Goal: Task Accomplishment & Management: Manage account settings

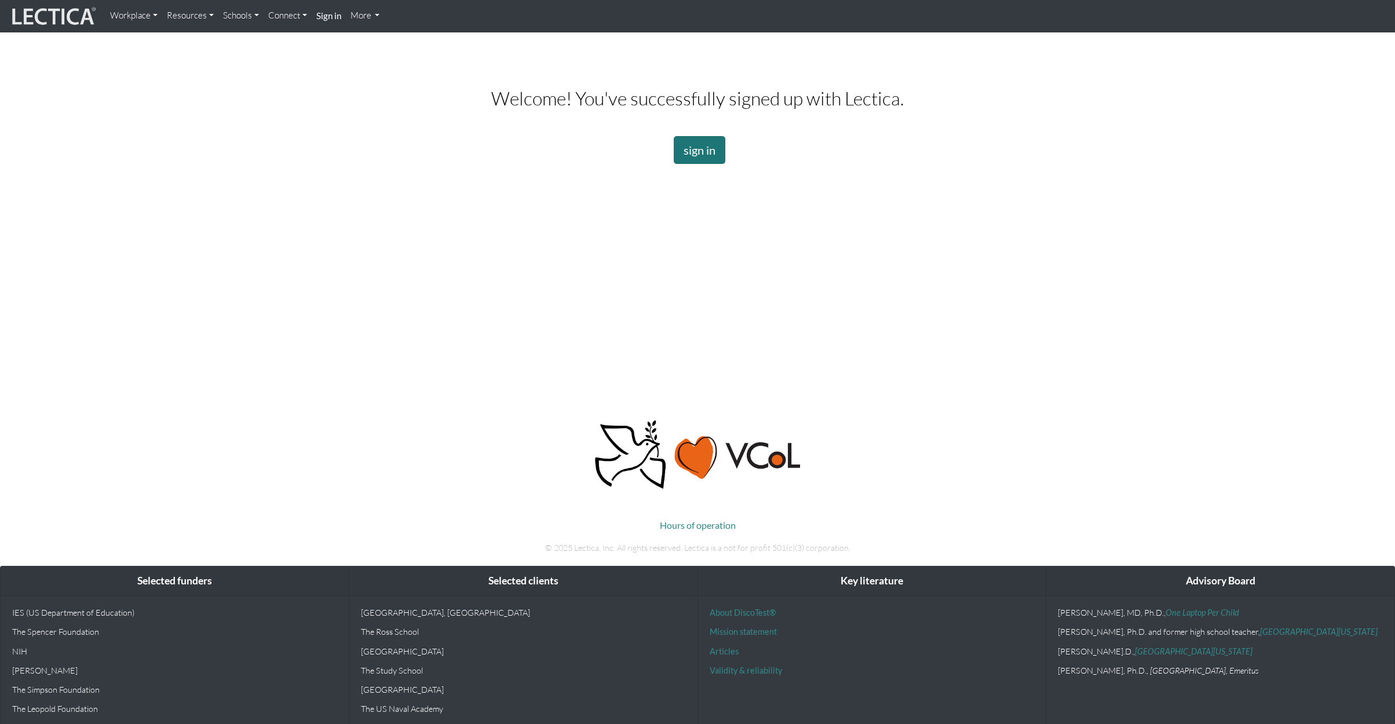
click at [708, 155] on link "sign in" at bounding box center [700, 150] width 52 height 28
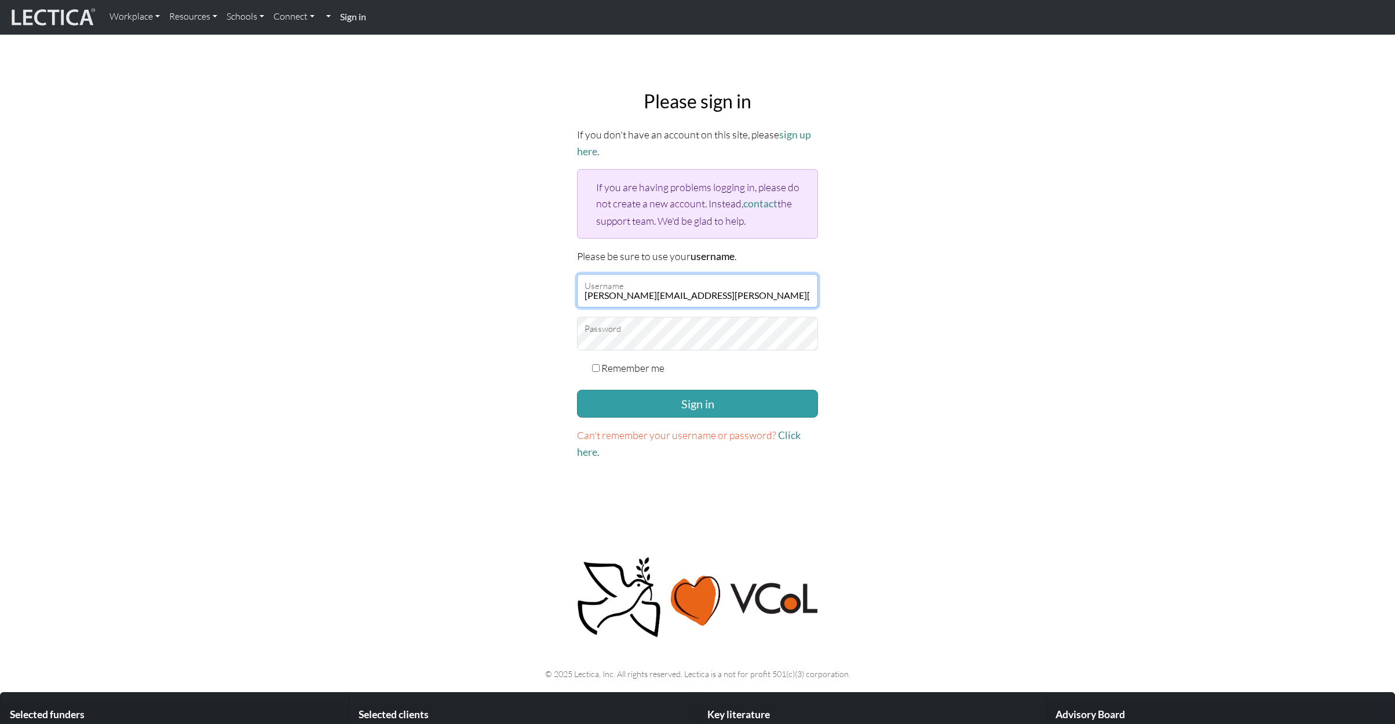
type input "[PERSON_NAME][EMAIL_ADDRESS][PERSON_NAME][DOMAIN_NAME]"
click at [665, 403] on button "Sign in" at bounding box center [697, 404] width 241 height 28
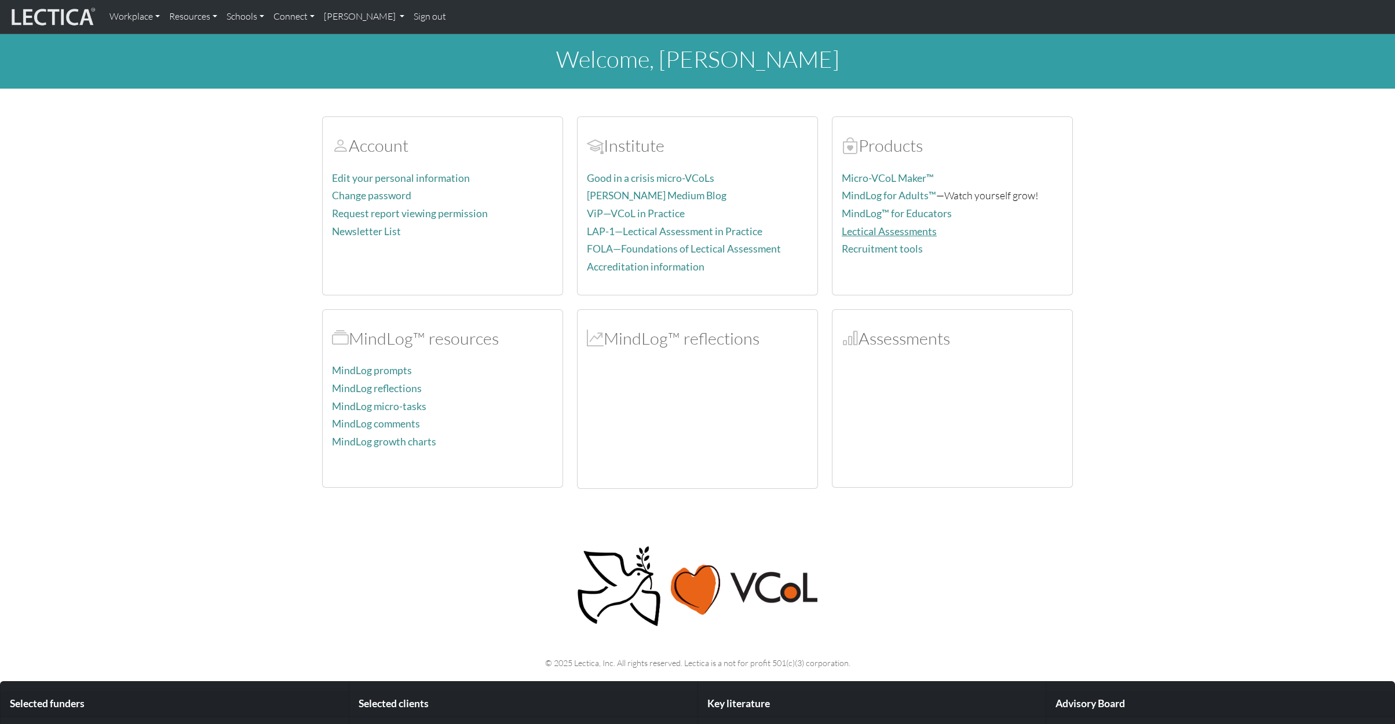
click at [886, 227] on link "Lectical Assessments" at bounding box center [889, 231] width 95 height 12
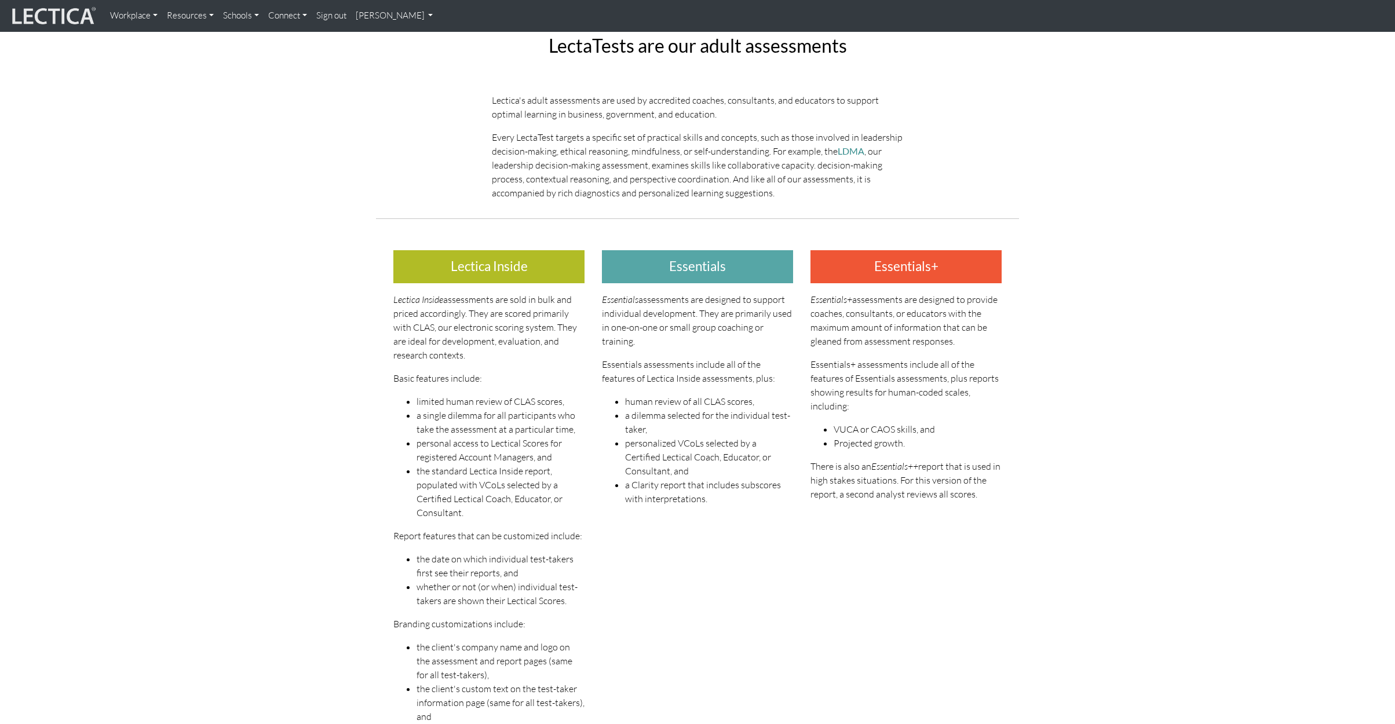
scroll to position [4, 0]
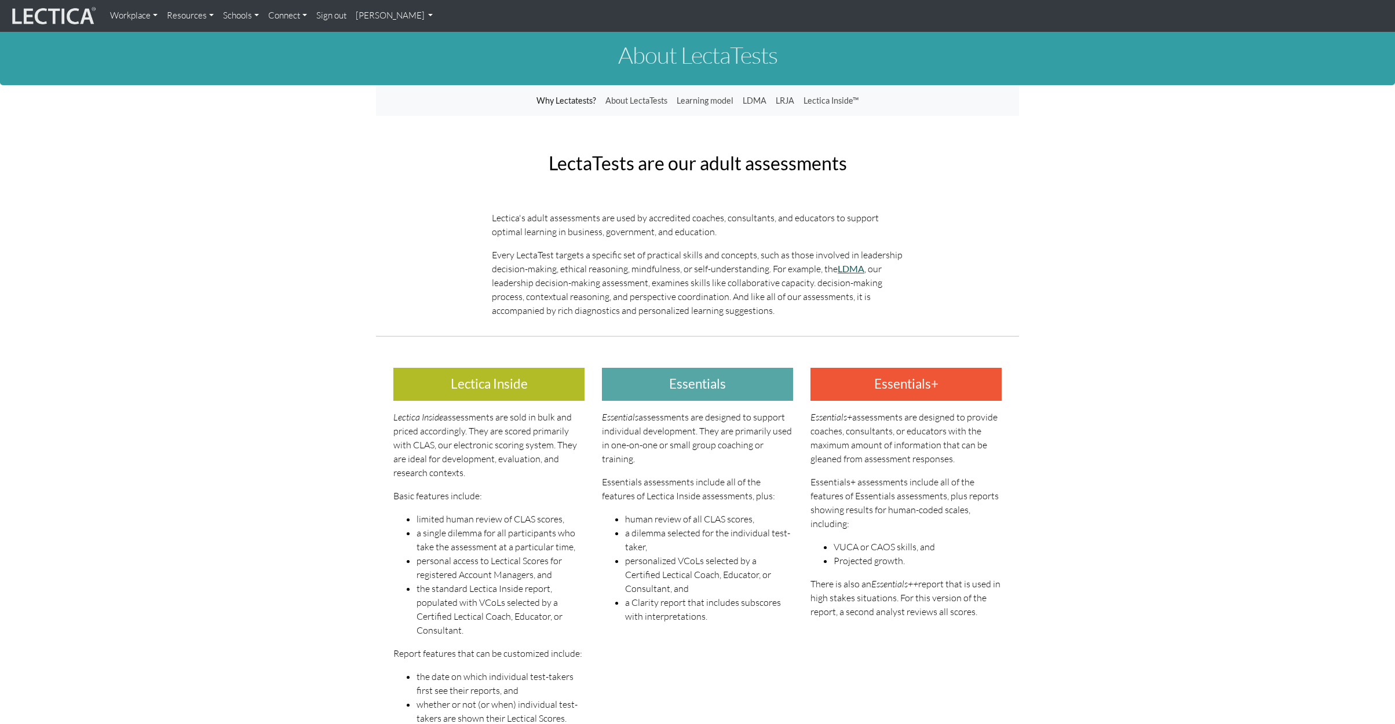
click at [845, 270] on link "LDMA" at bounding box center [851, 268] width 27 height 11
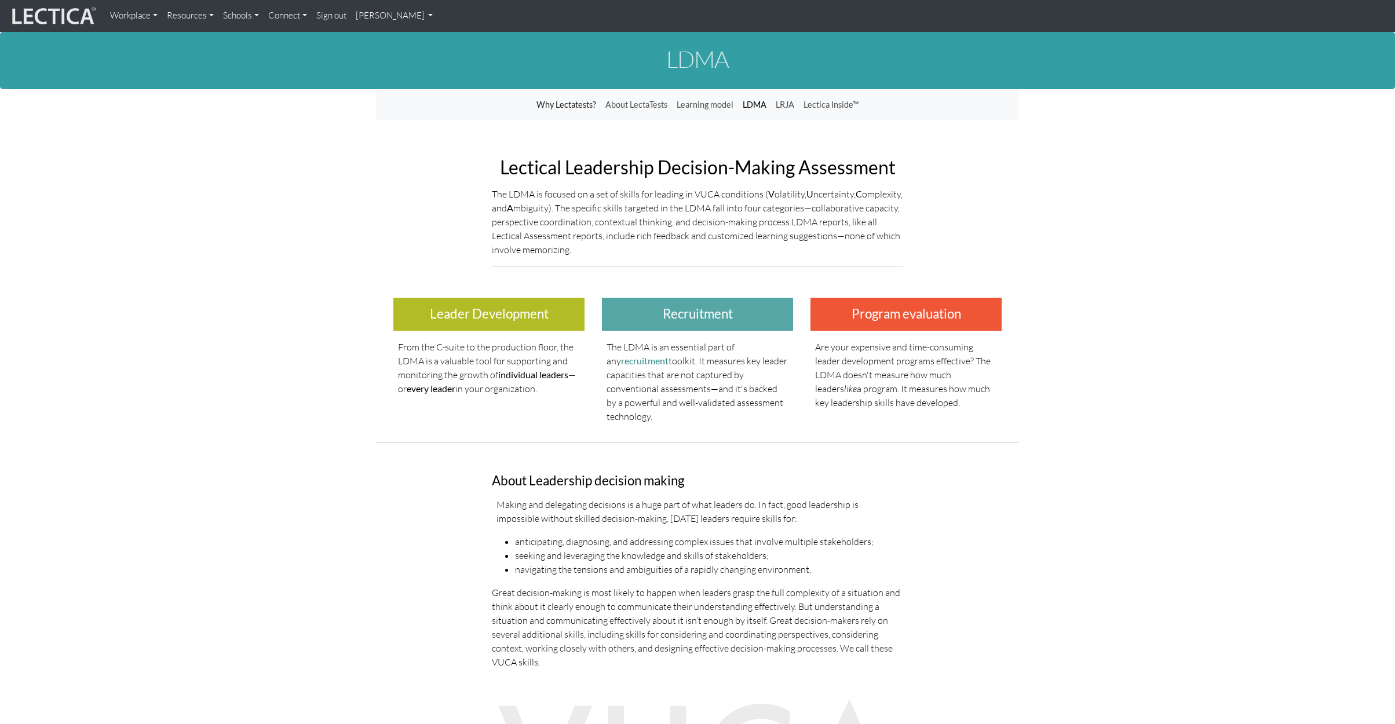
click at [748, 107] on link "LDMA" at bounding box center [754, 105] width 33 height 22
click at [251, 15] on link "Schools" at bounding box center [240, 16] width 45 height 23
click at [207, 16] on link "Resources" at bounding box center [190, 16] width 56 height 23
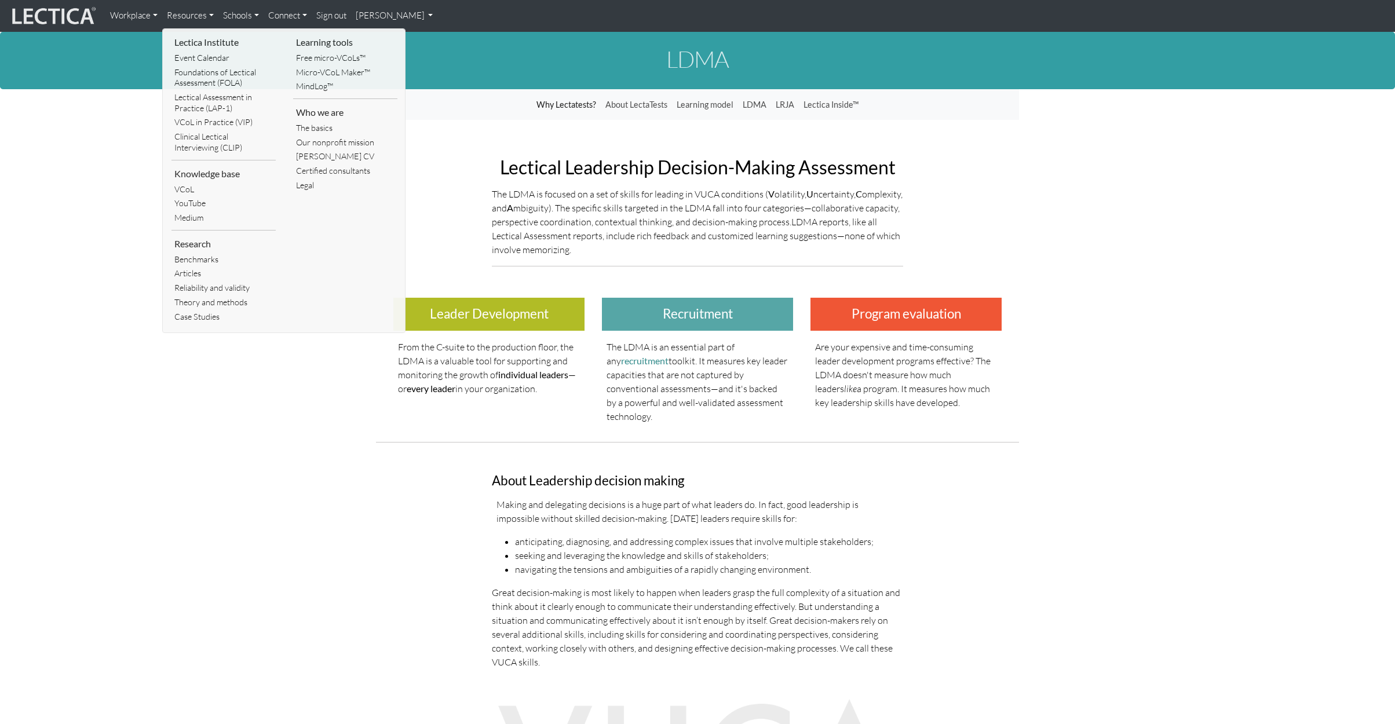
click at [136, 17] on link "Workplace" at bounding box center [133, 16] width 57 height 23
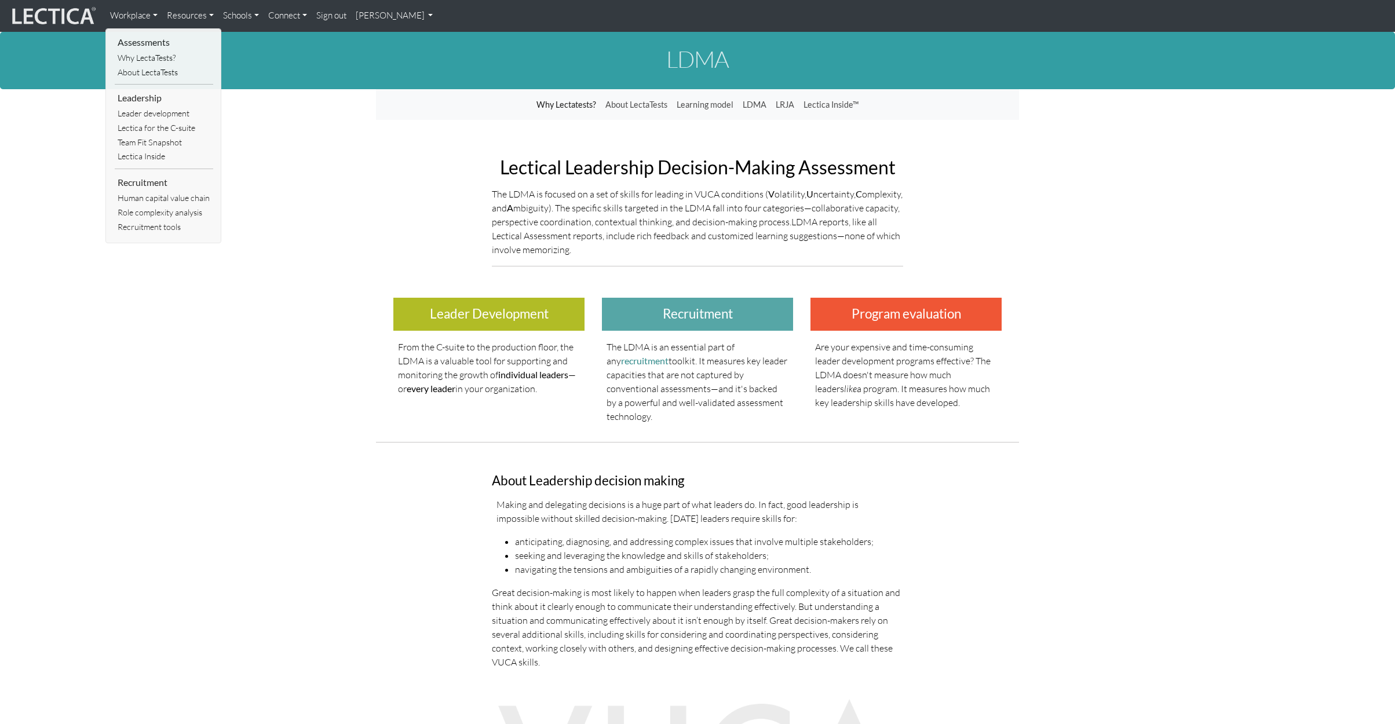
click at [295, 17] on link "Connect" at bounding box center [288, 16] width 48 height 23
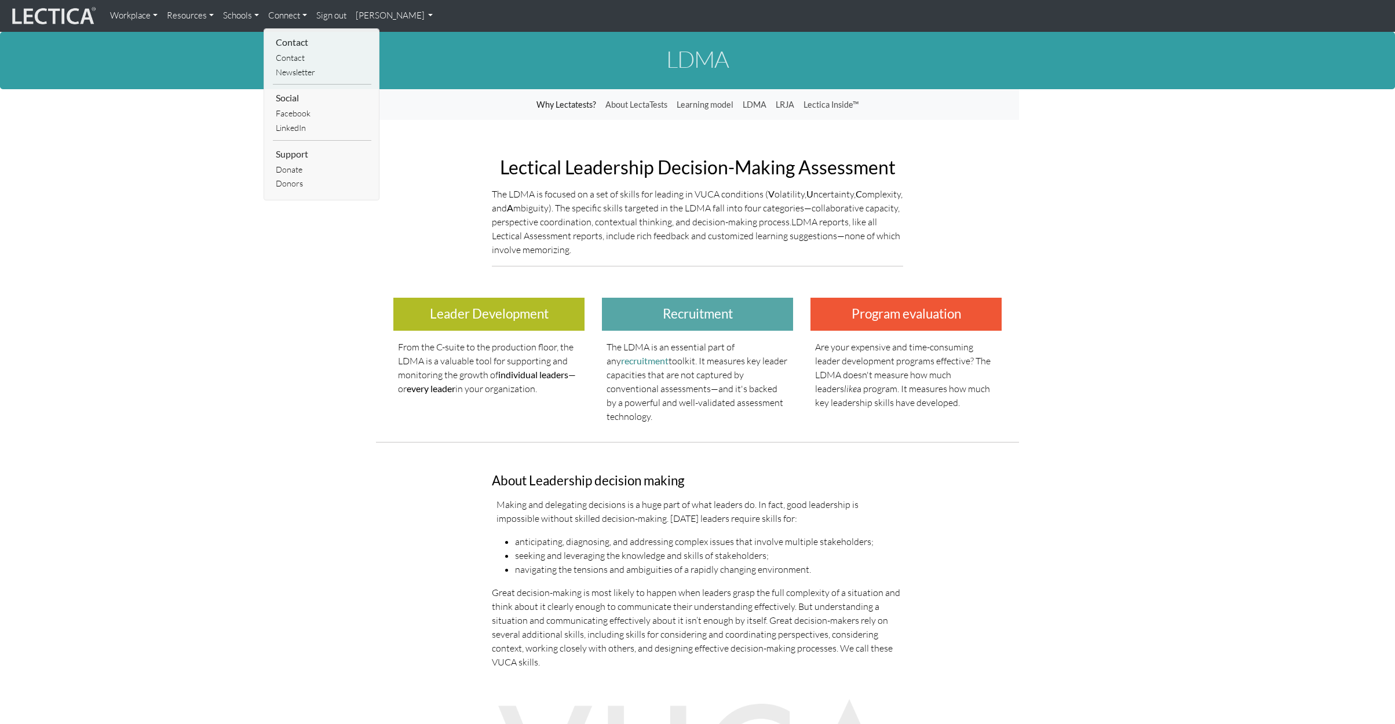
click at [381, 17] on link "[PERSON_NAME]" at bounding box center [394, 16] width 87 height 23
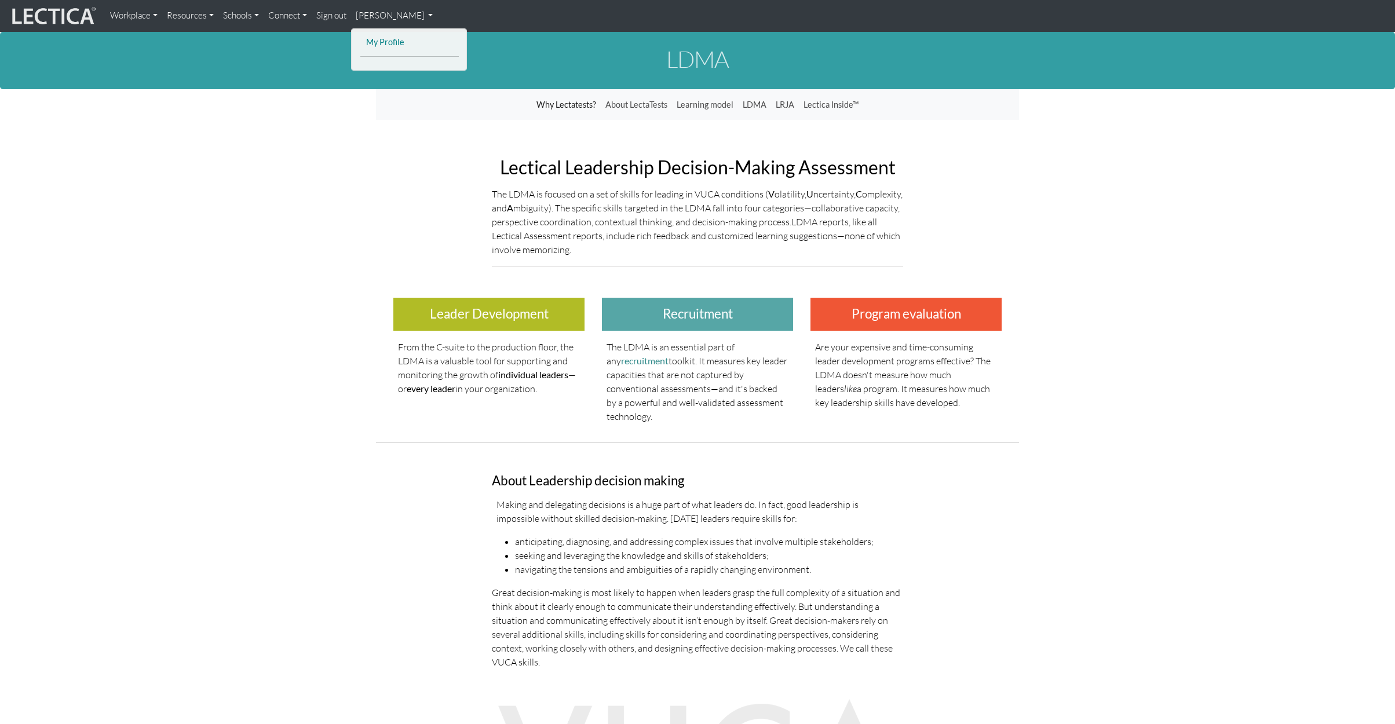
click at [390, 36] on link "My Profile" at bounding box center [409, 42] width 93 height 14
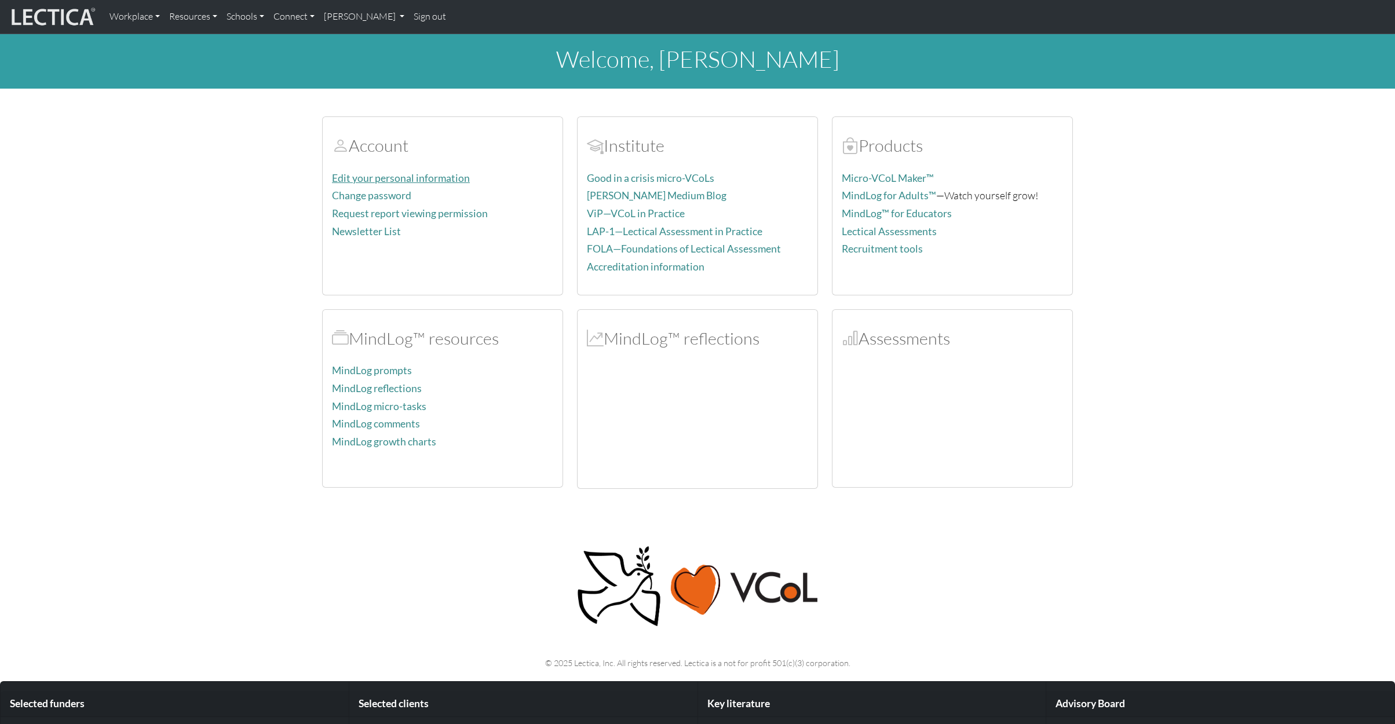
click at [436, 182] on link "Edit your personal information" at bounding box center [401, 178] width 138 height 12
click at [449, 216] on link "Request report viewing permission" at bounding box center [410, 213] width 156 height 12
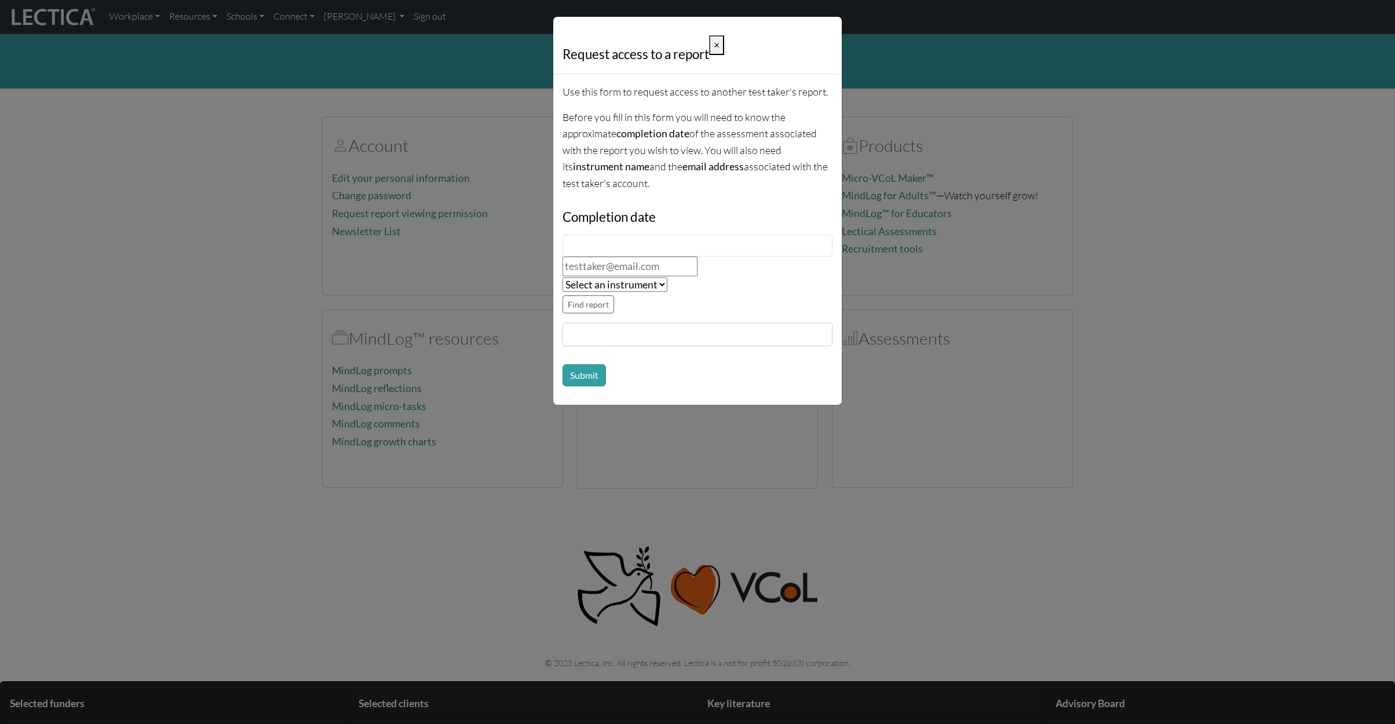
click at [720, 43] on span "×" at bounding box center [717, 45] width 6 height 12
click at [719, 52] on button "×" at bounding box center [716, 45] width 15 height 20
click at [717, 50] on button "×" at bounding box center [716, 45] width 15 height 20
click at [719, 47] on span "×" at bounding box center [717, 45] width 6 height 12
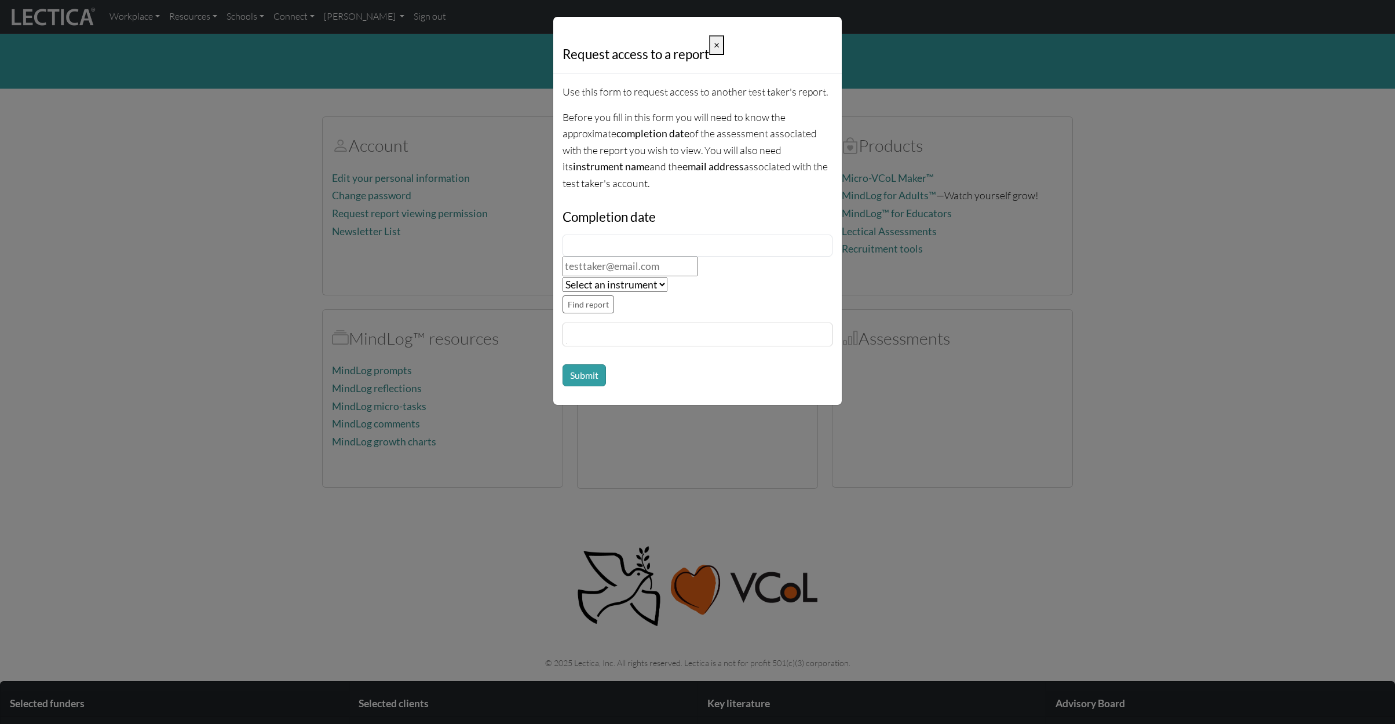
click at [719, 47] on span "×" at bounding box center [717, 45] width 6 height 12
click at [594, 369] on button "Submit" at bounding box center [584, 375] width 43 height 22
click at [584, 375] on button "Submit" at bounding box center [584, 375] width 43 height 22
click at [875, 264] on div "Request access to a report × Use this form to request access to another test ta…" at bounding box center [697, 362] width 1395 height 724
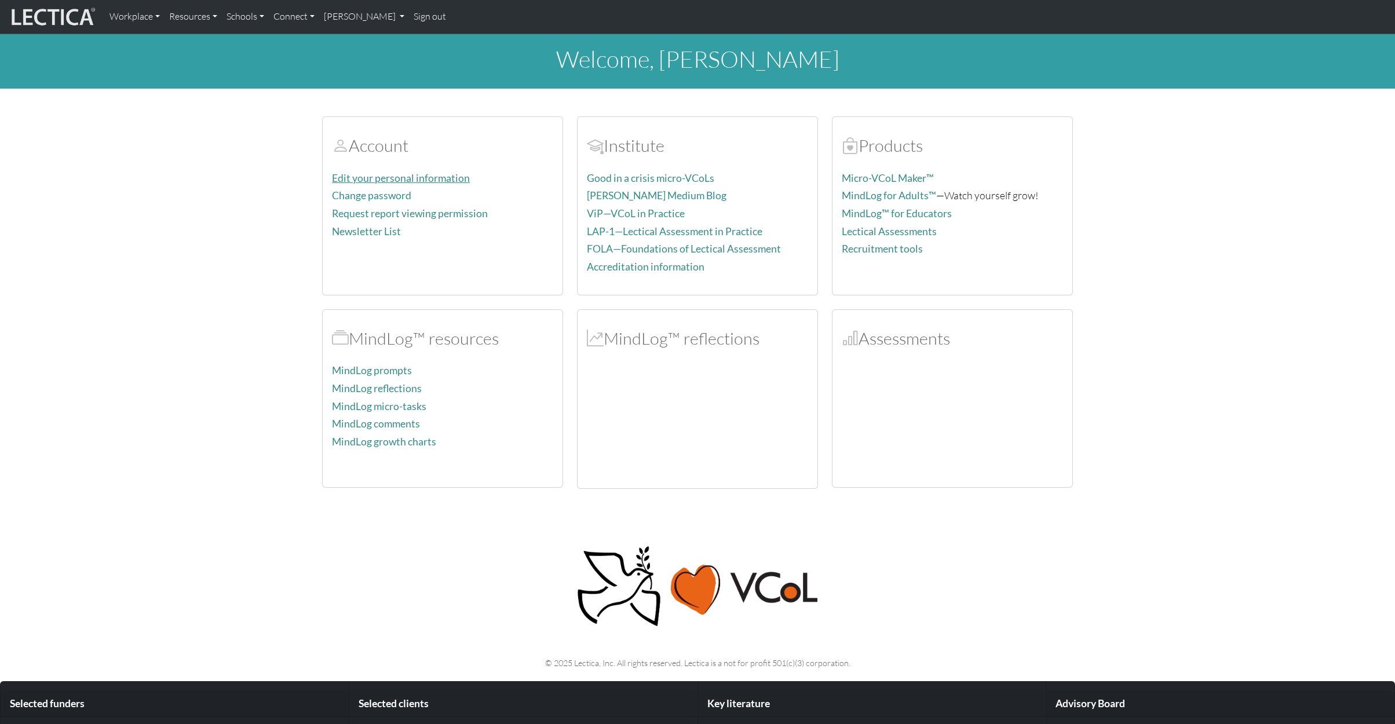
click at [432, 176] on link "Edit your personal information" at bounding box center [401, 178] width 138 height 12
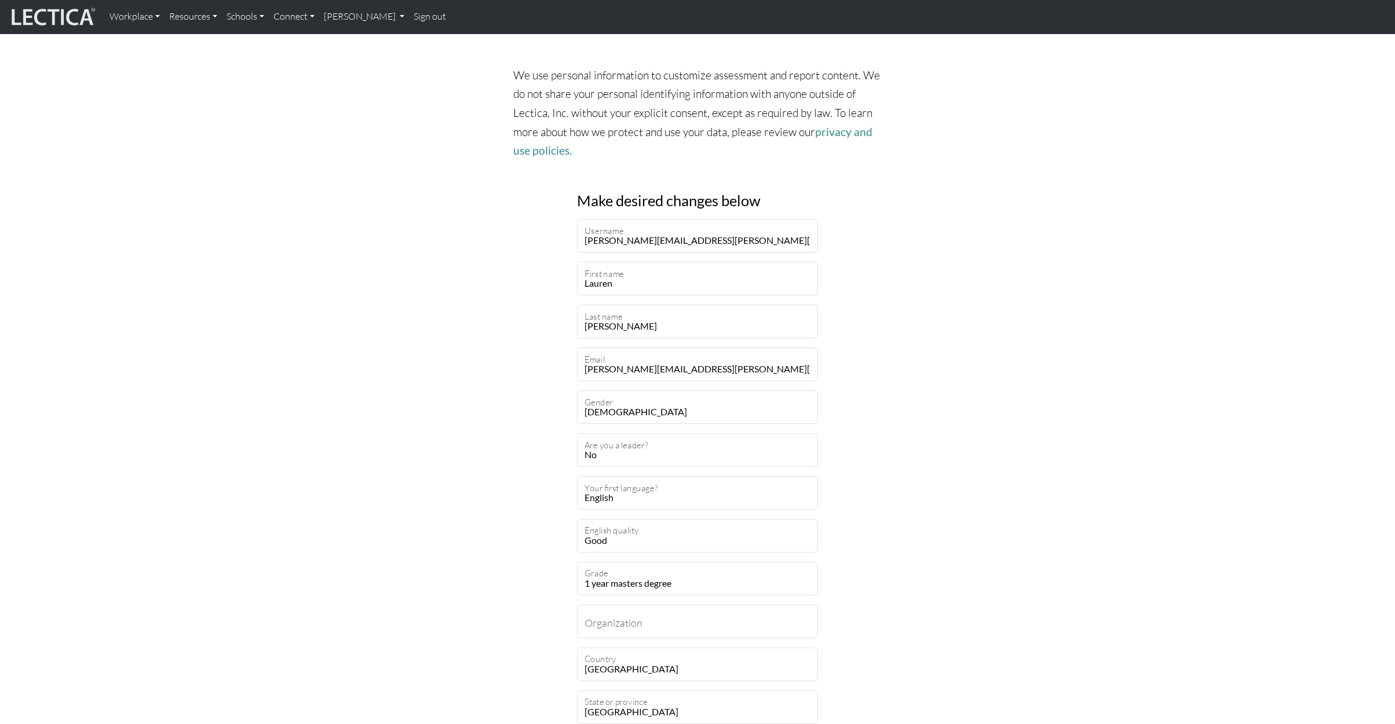
scroll to position [88, 0]
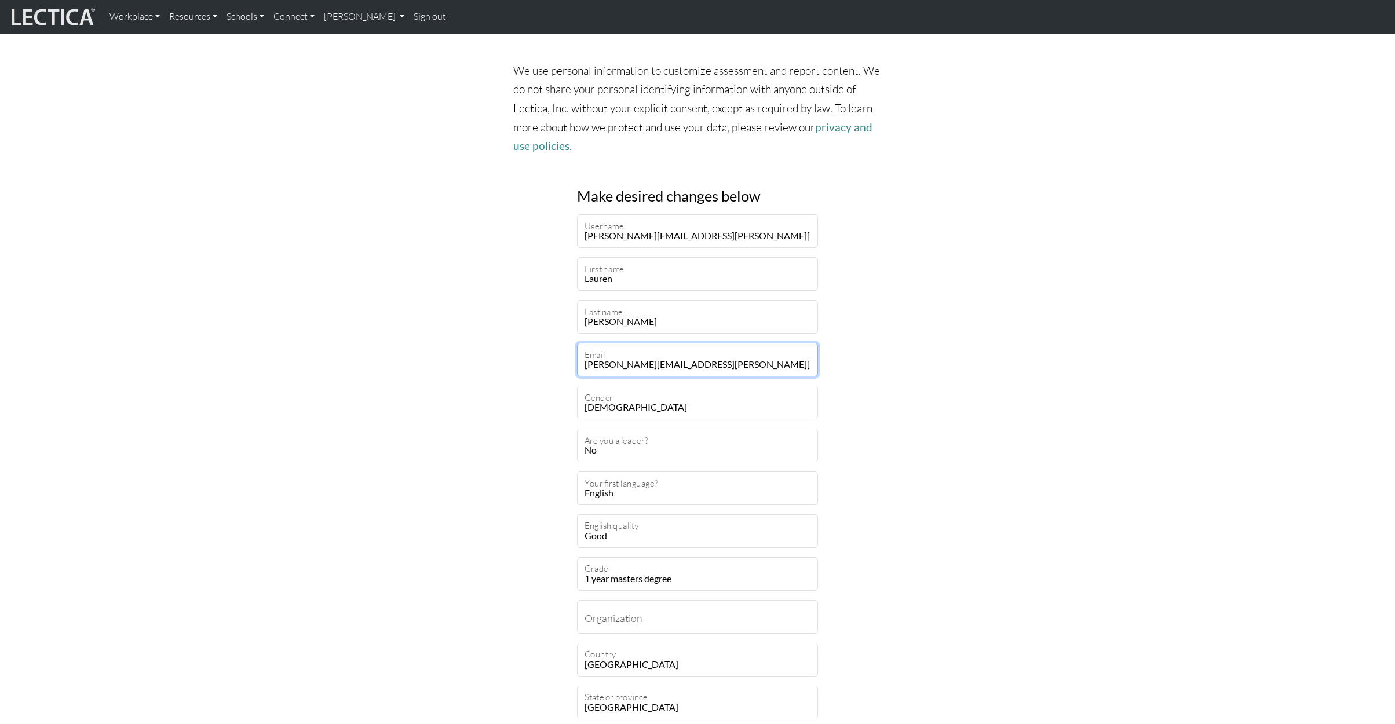
click at [663, 362] on input "thorpe.lauren@icloud.com" at bounding box center [697, 360] width 241 height 34
type input "lauren.thorpe@unitedlearning.org.uk"
drag, startPoint x: 958, startPoint y: 249, endPoint x: 675, endPoint y: 211, distance: 284.6
click at [956, 249] on div "Make desired changes below thorpe.lauren@icloud.com Username Lauren First name …" at bounding box center [697, 580] width 765 height 831
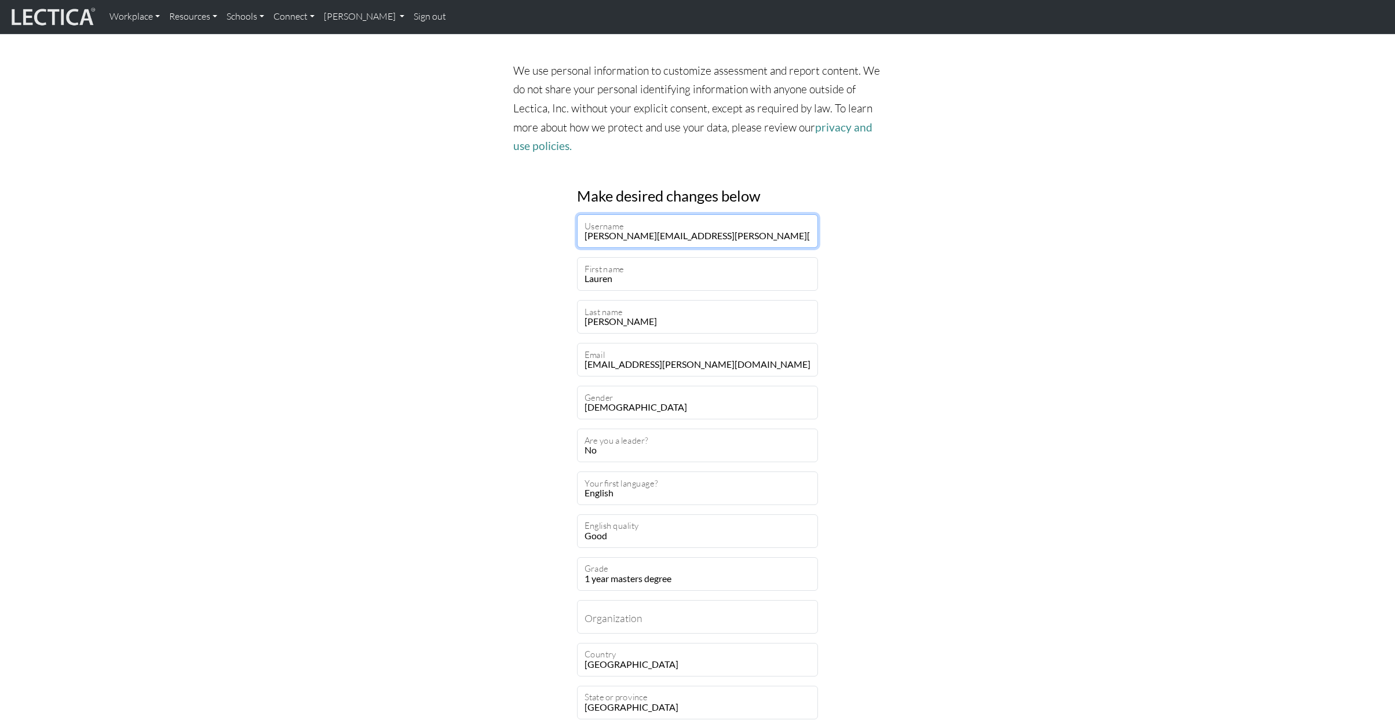
click at [640, 232] on input "thorpe.lauren@icloud.com" at bounding box center [697, 231] width 241 height 34
click at [640, 234] on input "thorpe.lauren@icloud.com" at bounding box center [697, 231] width 241 height 34
drag, startPoint x: 641, startPoint y: 234, endPoint x: 713, endPoint y: 238, distance: 72.5
click at [713, 238] on input "[PERSON_NAME][EMAIL_ADDRESS][PERSON_NAME][DOMAIN_NAME]" at bounding box center [697, 231] width 241 height 34
click at [870, 251] on div "Make desired changes below thorpe.lauren@icloud.com Username Lauren First name …" at bounding box center [697, 580] width 765 height 831
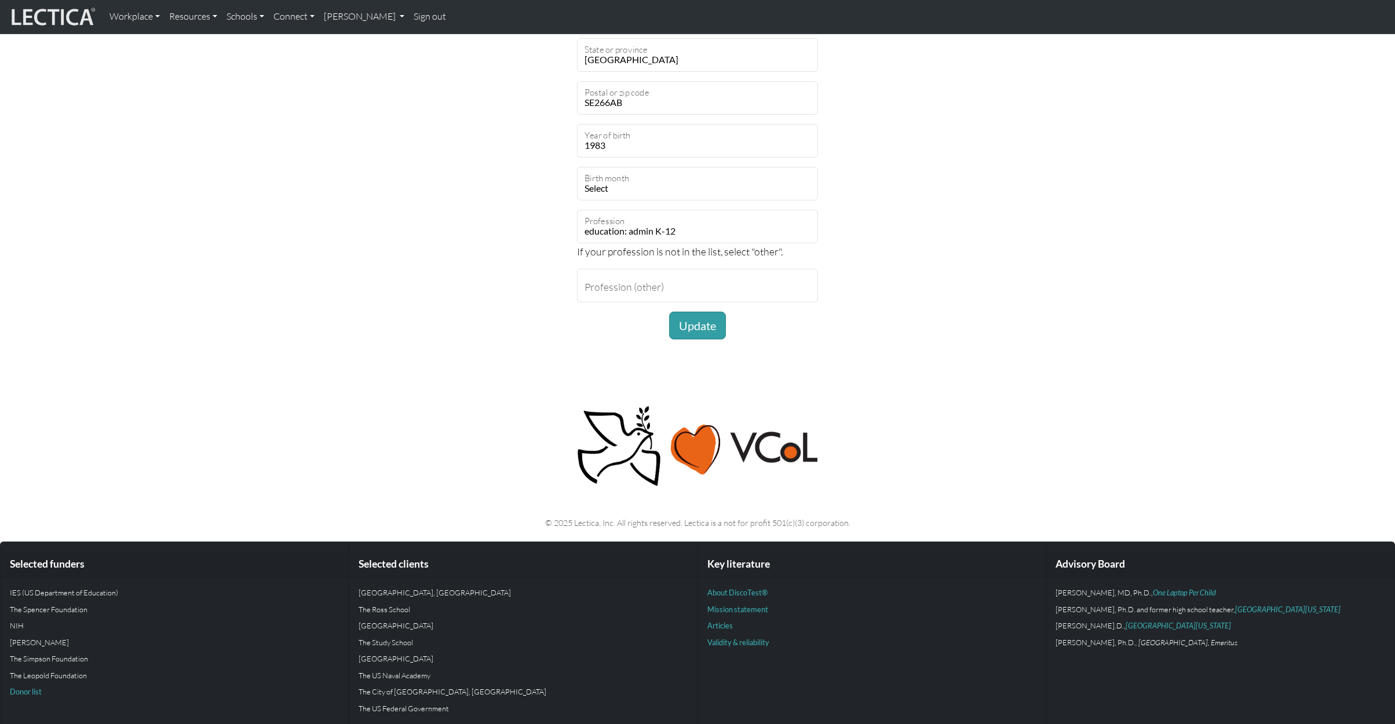
scroll to position [735, 0]
click at [703, 335] on button "Update" at bounding box center [697, 326] width 57 height 28
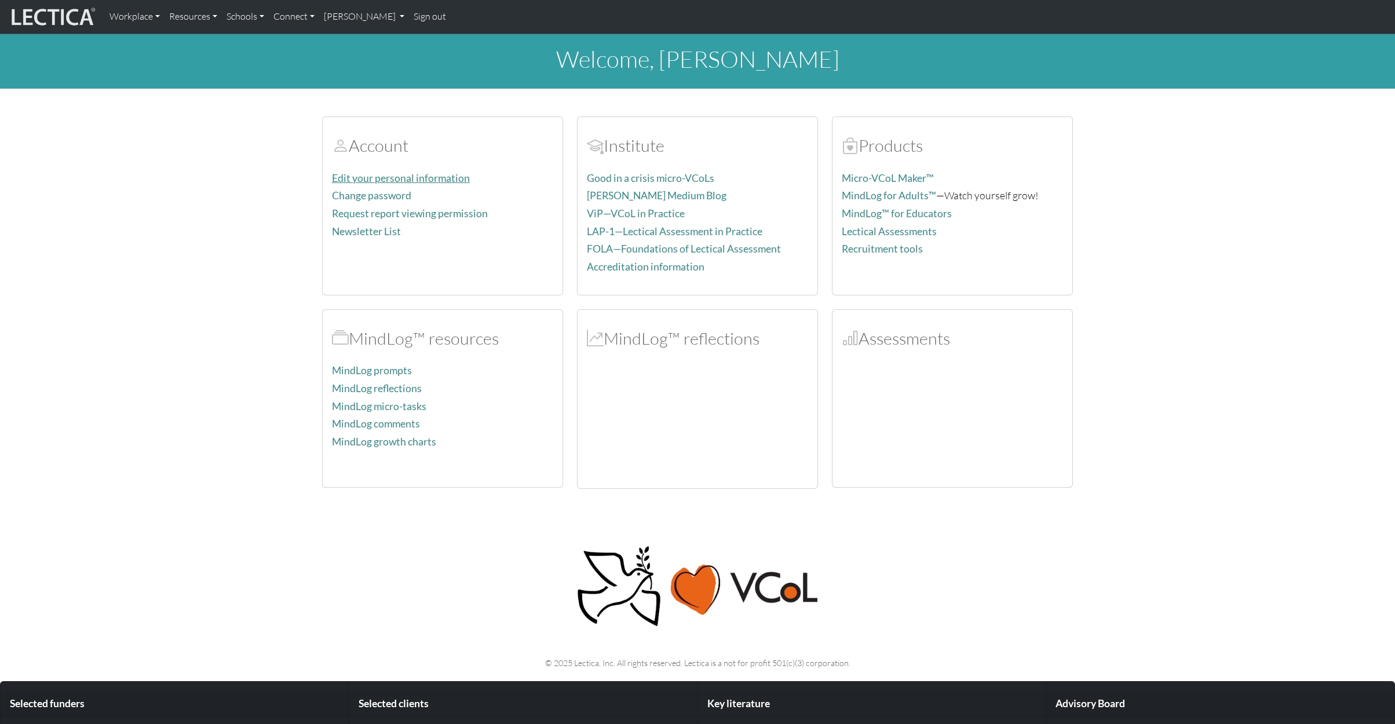
click at [388, 175] on link "Edit your personal information" at bounding box center [401, 178] width 138 height 12
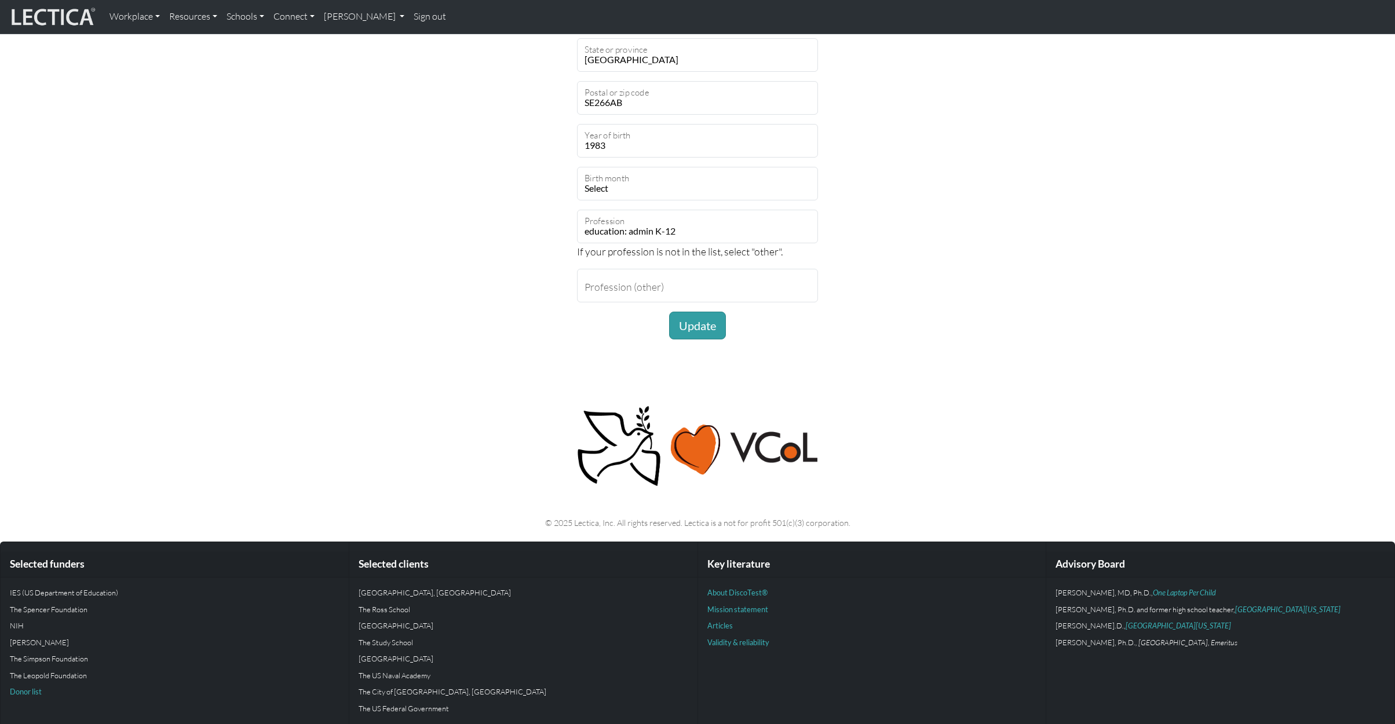
scroll to position [735, 0]
click at [704, 320] on button "Update" at bounding box center [697, 326] width 57 height 28
